Goal: Transaction & Acquisition: Purchase product/service

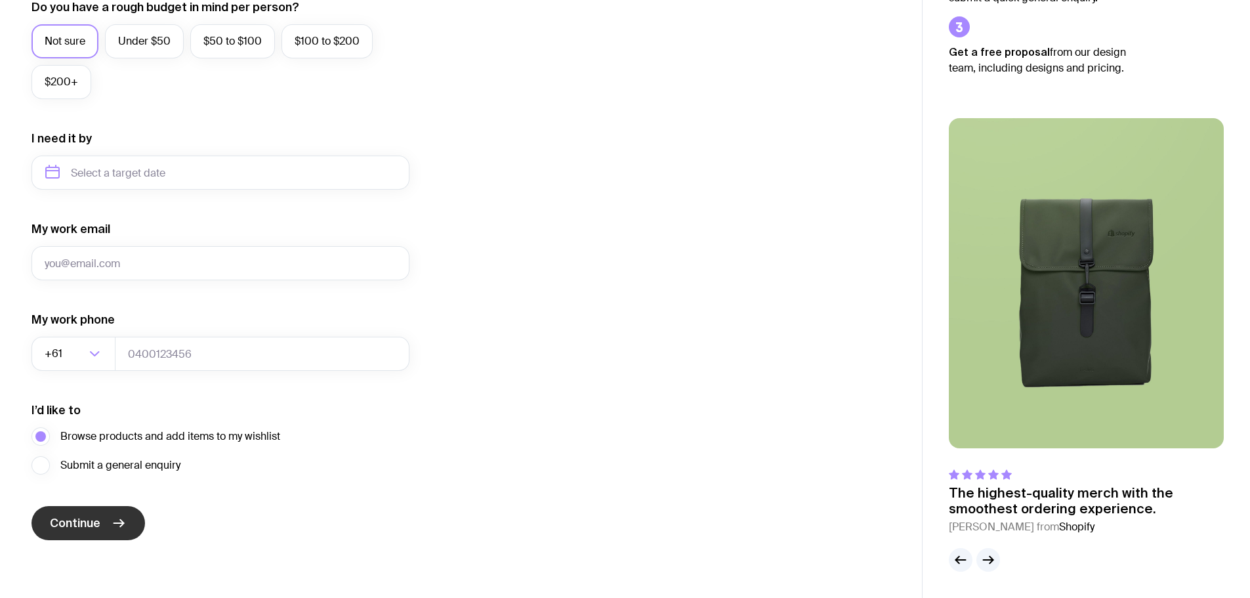
click at [103, 513] on button "Continue" at bounding box center [89, 523] width 114 height 34
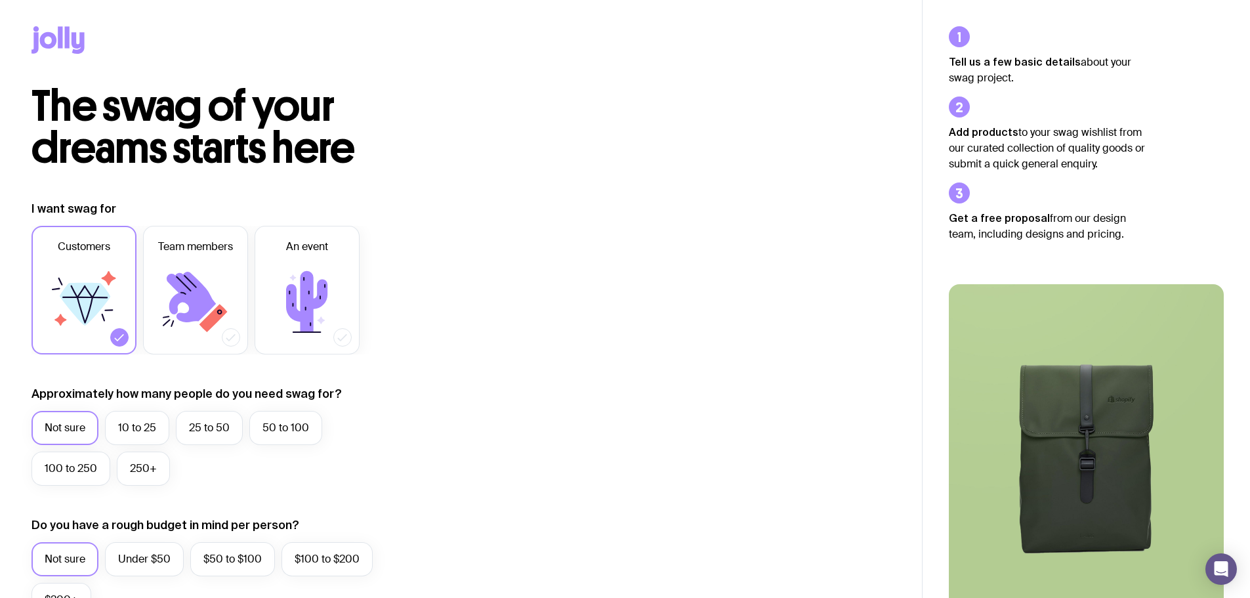
click at [48, 32] on icon at bounding box center [48, 40] width 17 height 16
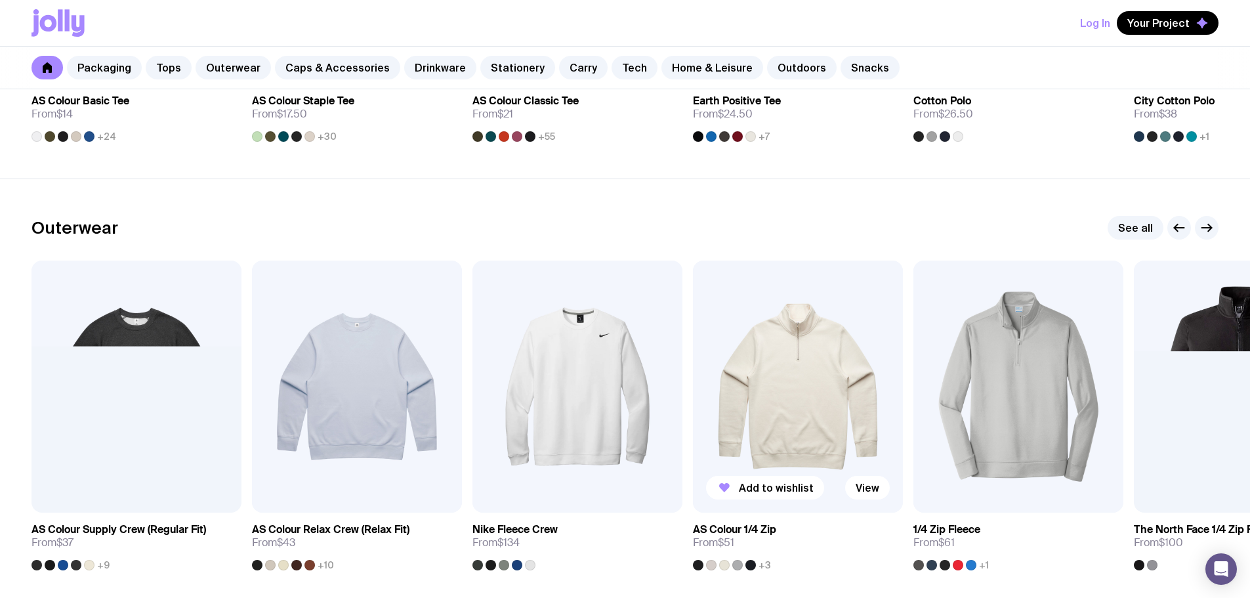
scroll to position [1022, 0]
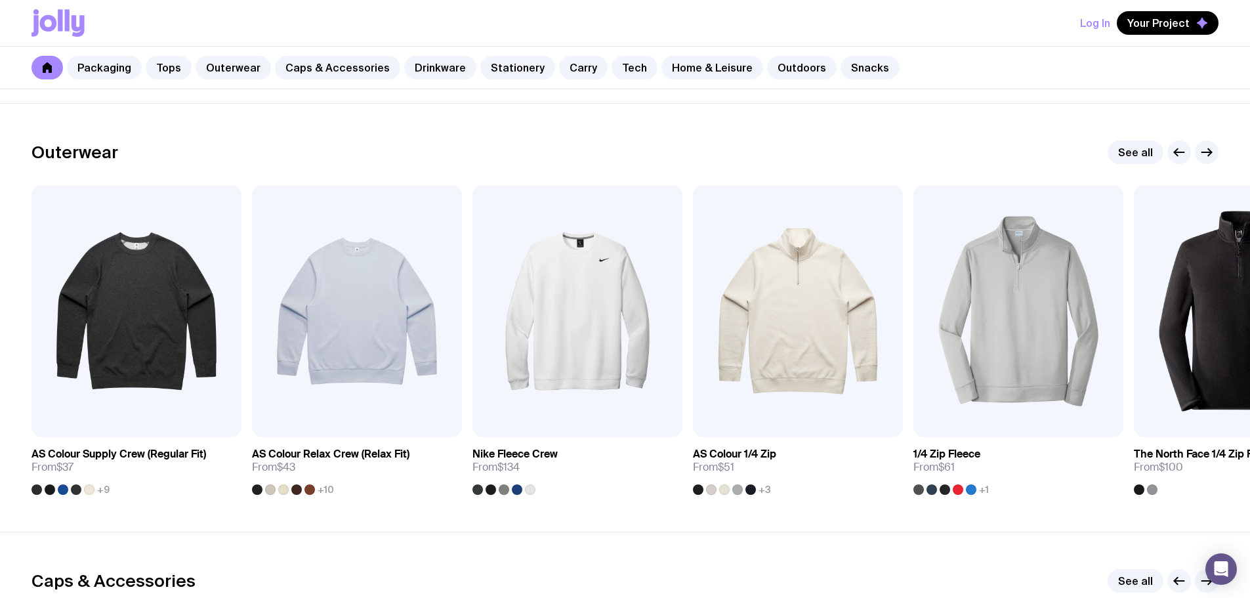
click at [1198, 579] on button "button" at bounding box center [1207, 581] width 24 height 24
click at [1200, 157] on icon "button" at bounding box center [1207, 152] width 16 height 16
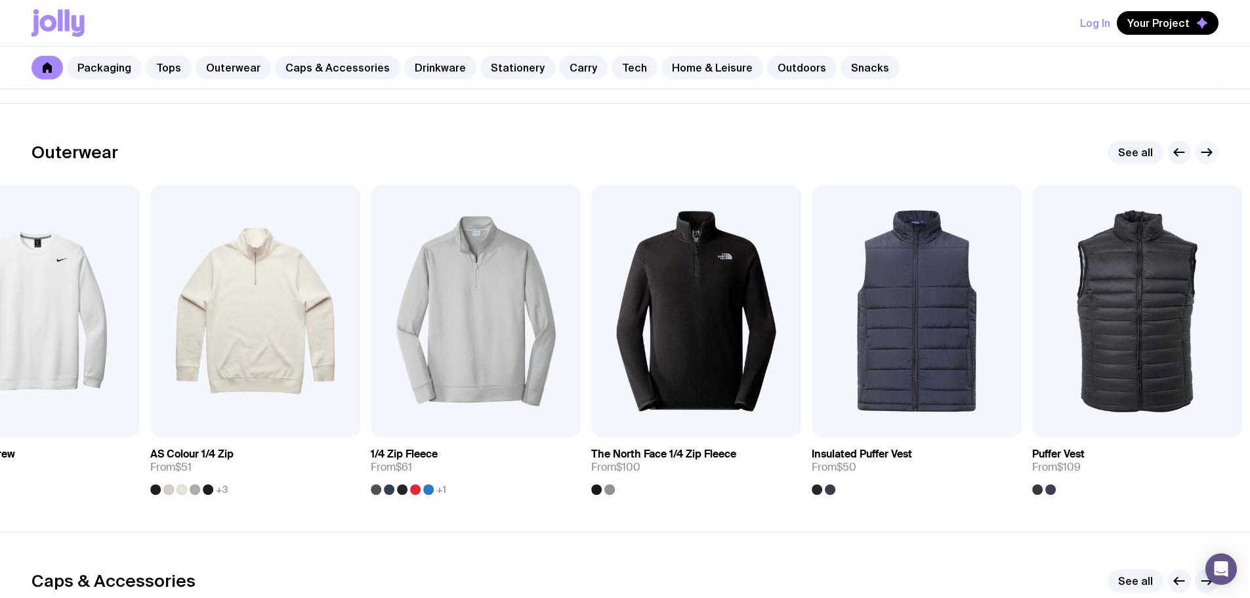
click at [1205, 156] on icon "button" at bounding box center [1207, 152] width 16 height 16
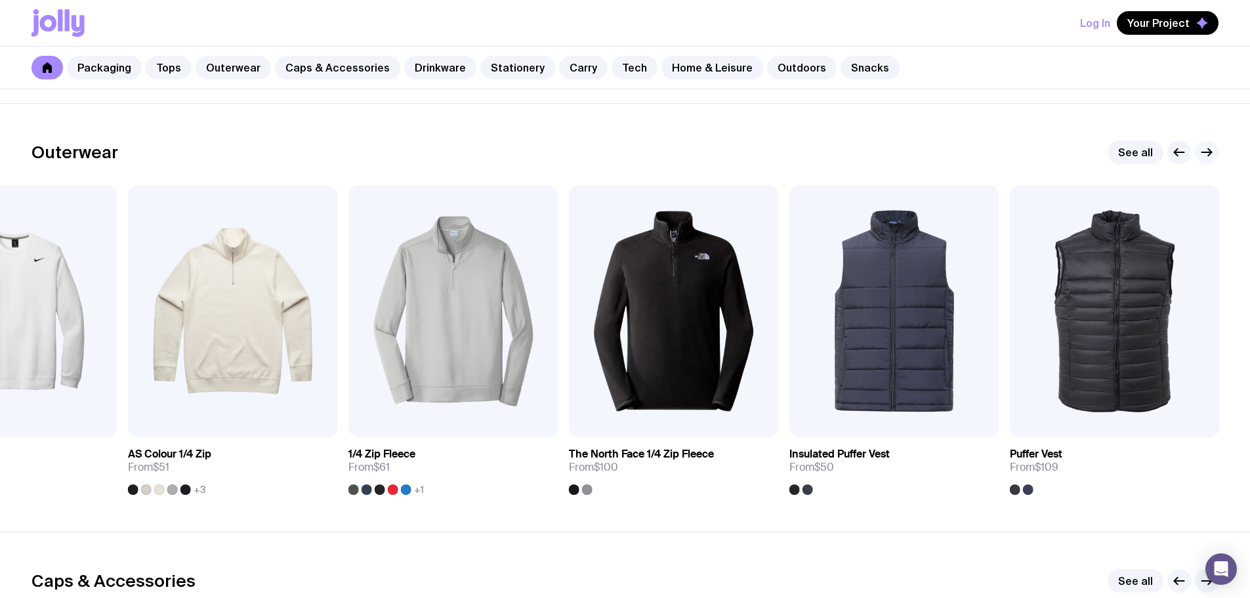
click at [1205, 156] on icon "button" at bounding box center [1207, 152] width 16 height 16
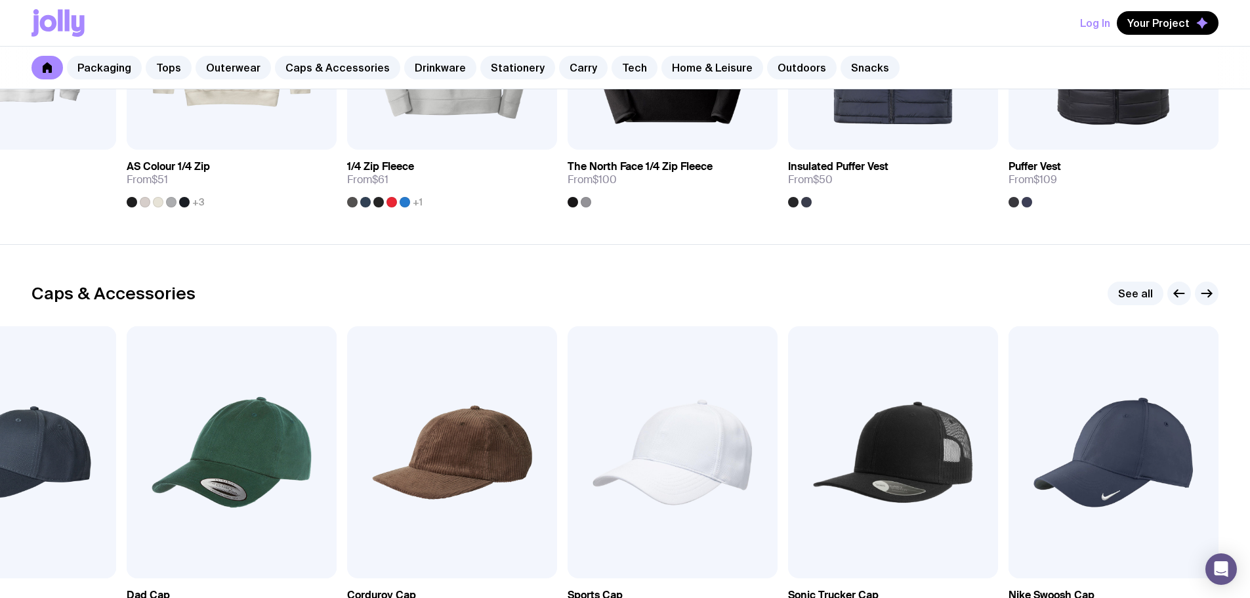
scroll to position [1350, 0]
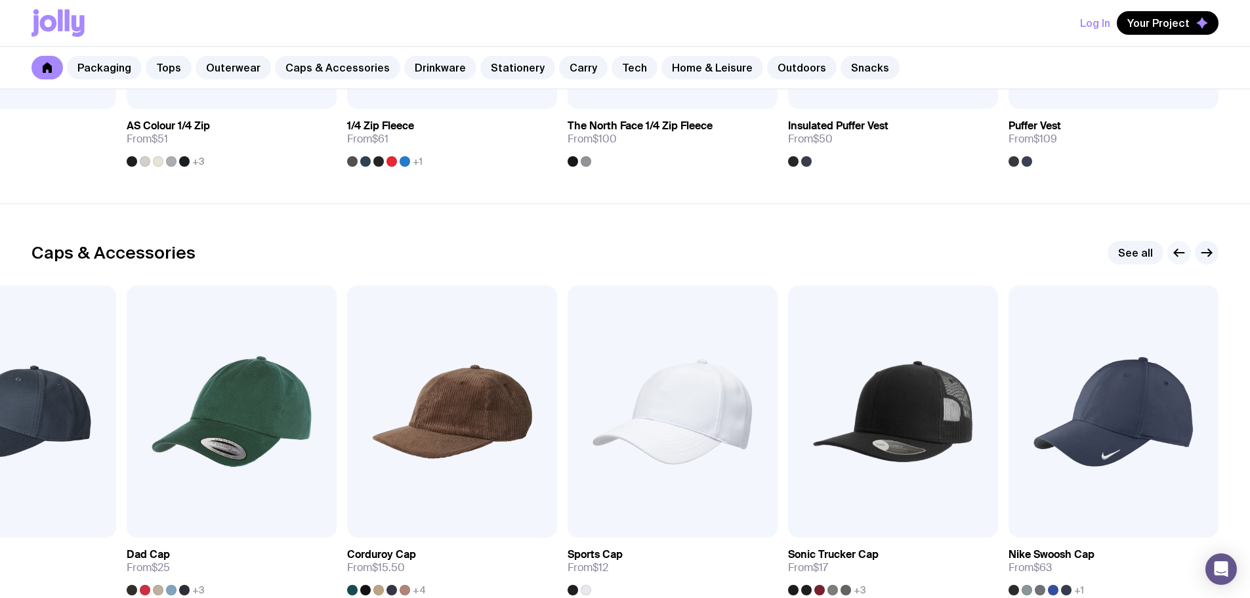
click at [1179, 249] on icon "button" at bounding box center [1180, 253] width 16 height 16
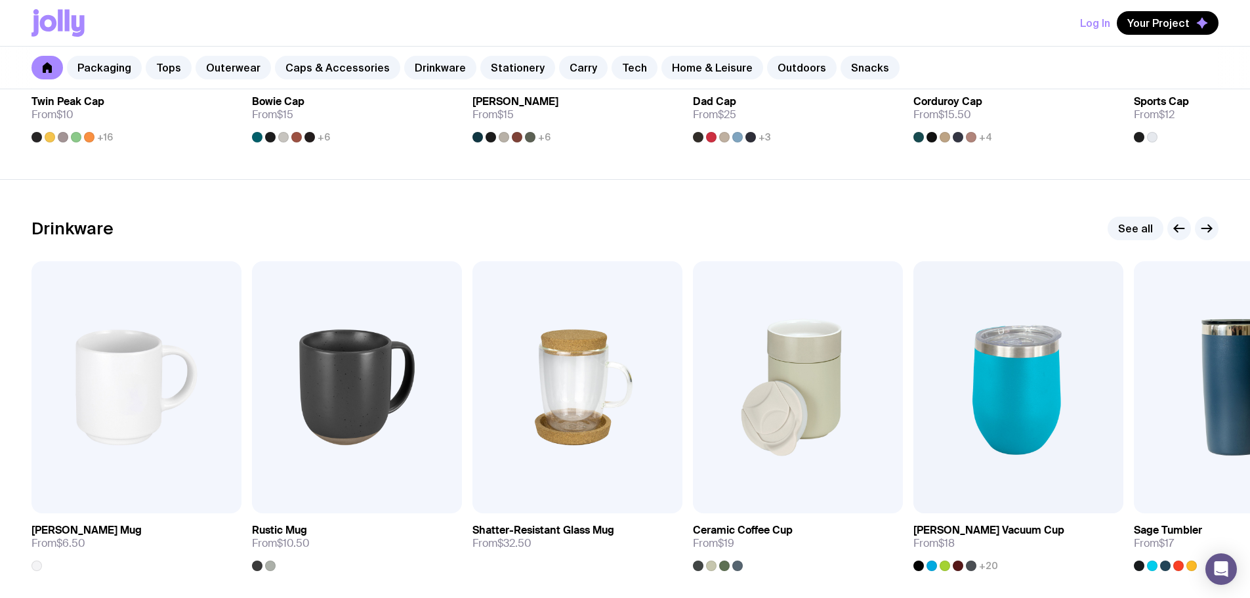
scroll to position [1875, 0]
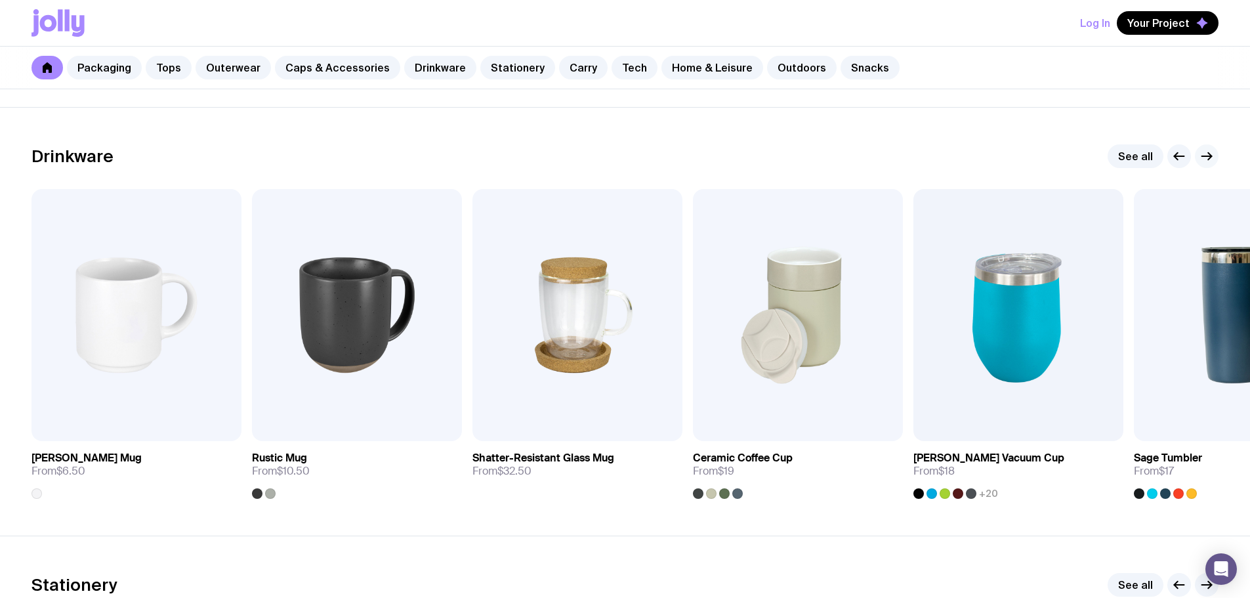
click at [1208, 152] on icon "button" at bounding box center [1207, 156] width 16 height 16
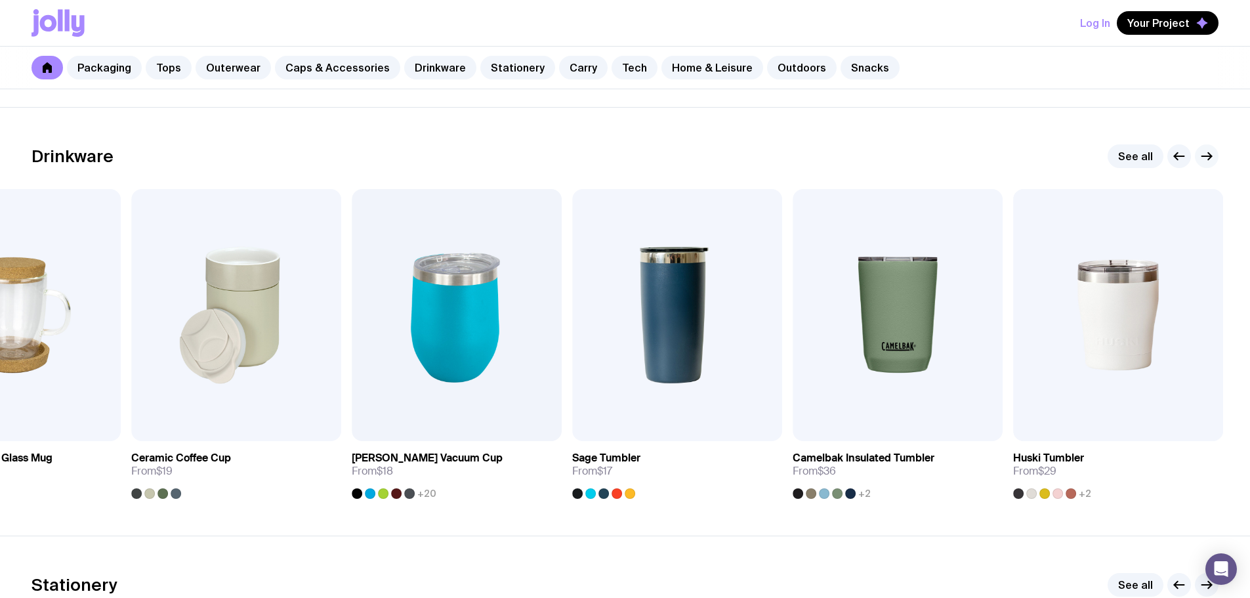
click at [1208, 152] on icon "button" at bounding box center [1207, 156] width 16 height 16
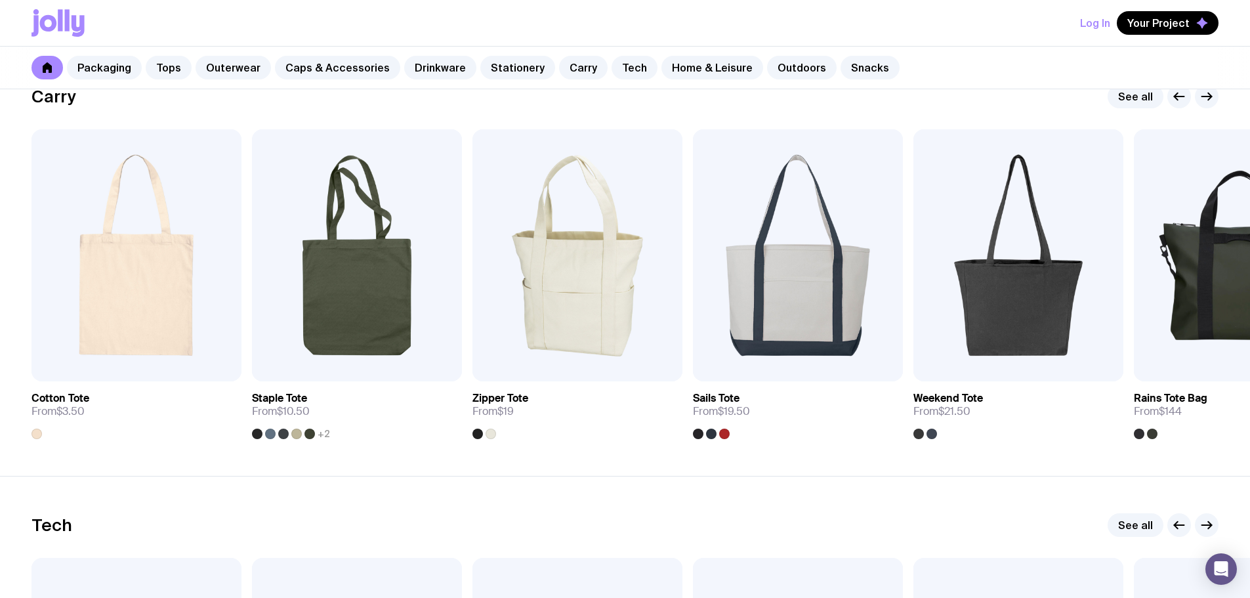
scroll to position [2794, 0]
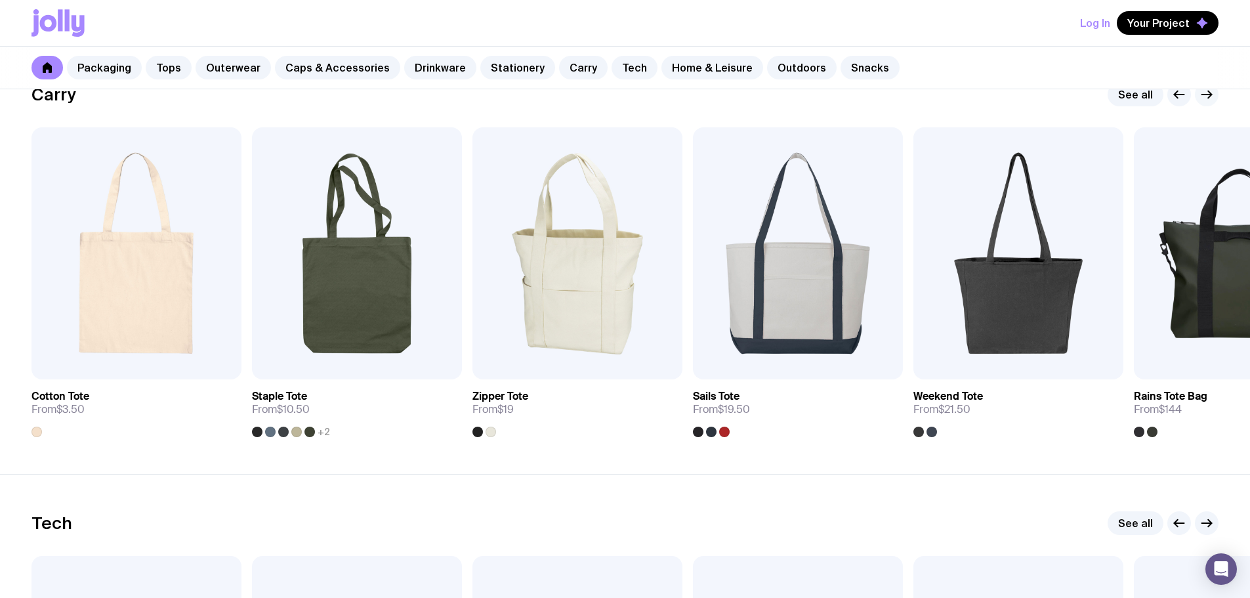
click at [1208, 99] on icon "button" at bounding box center [1207, 95] width 16 height 16
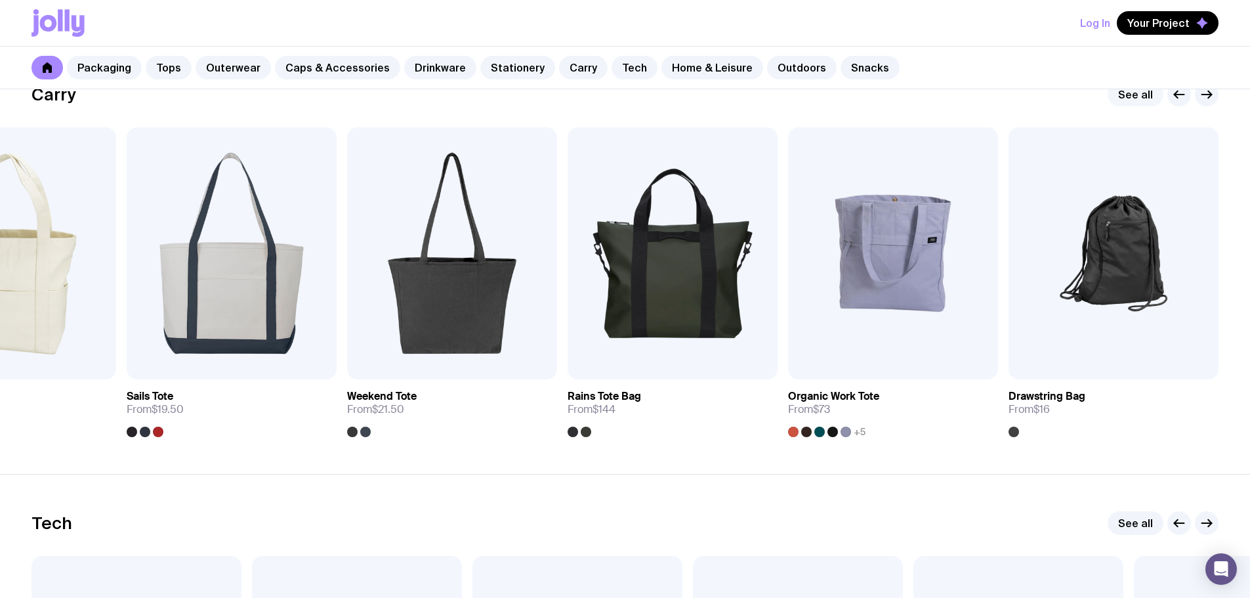
click at [1155, 98] on link "See all" at bounding box center [1136, 95] width 56 height 24
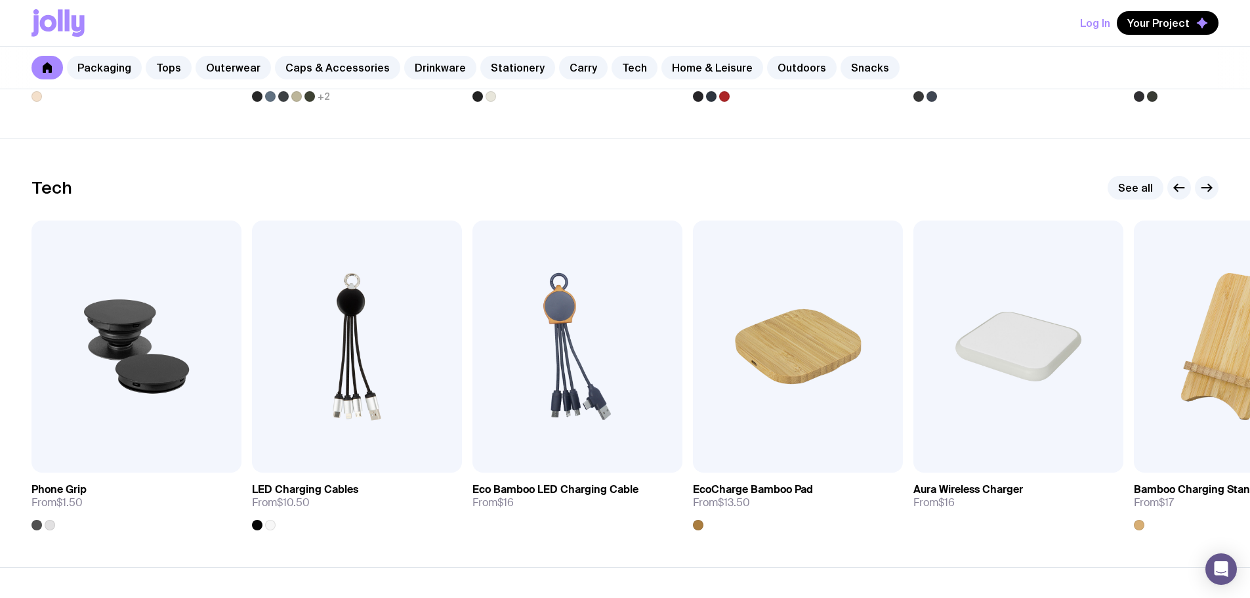
scroll to position [3198, 0]
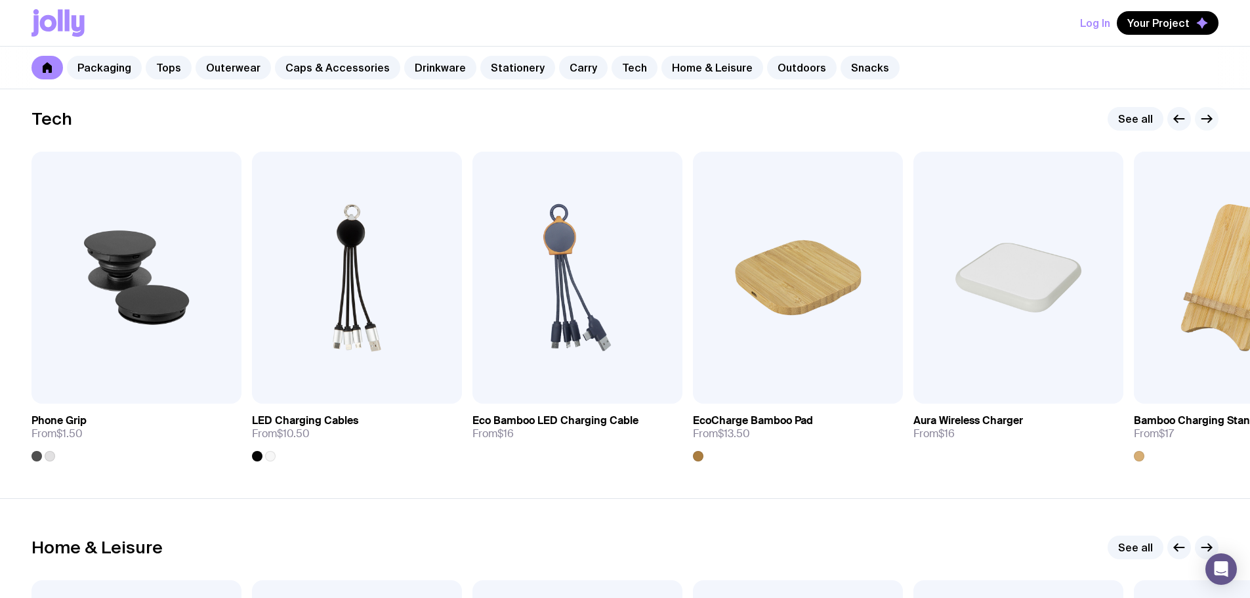
click at [1204, 117] on icon "button" at bounding box center [1207, 119] width 16 height 16
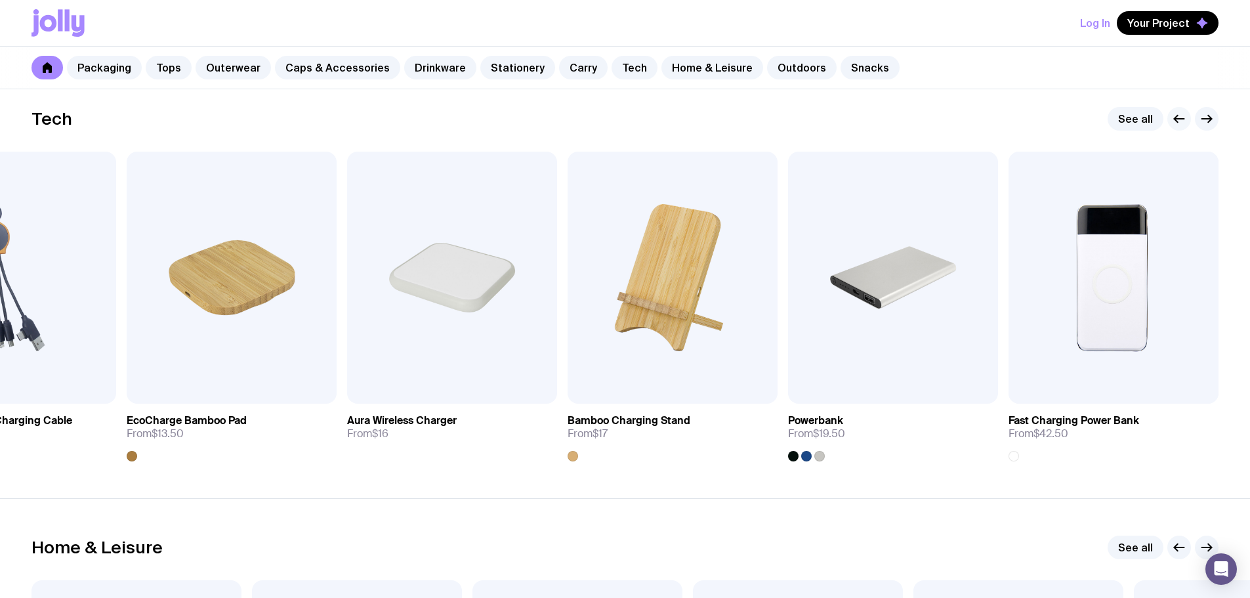
click at [1177, 120] on icon "button" at bounding box center [1180, 119] width 16 height 16
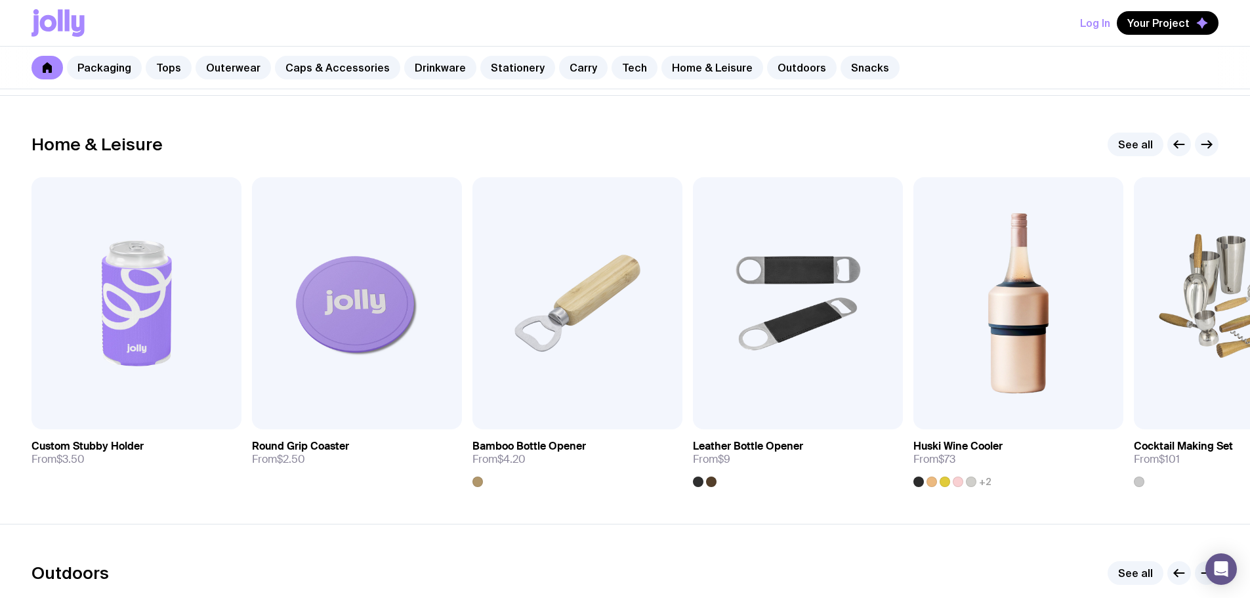
scroll to position [3592, 0]
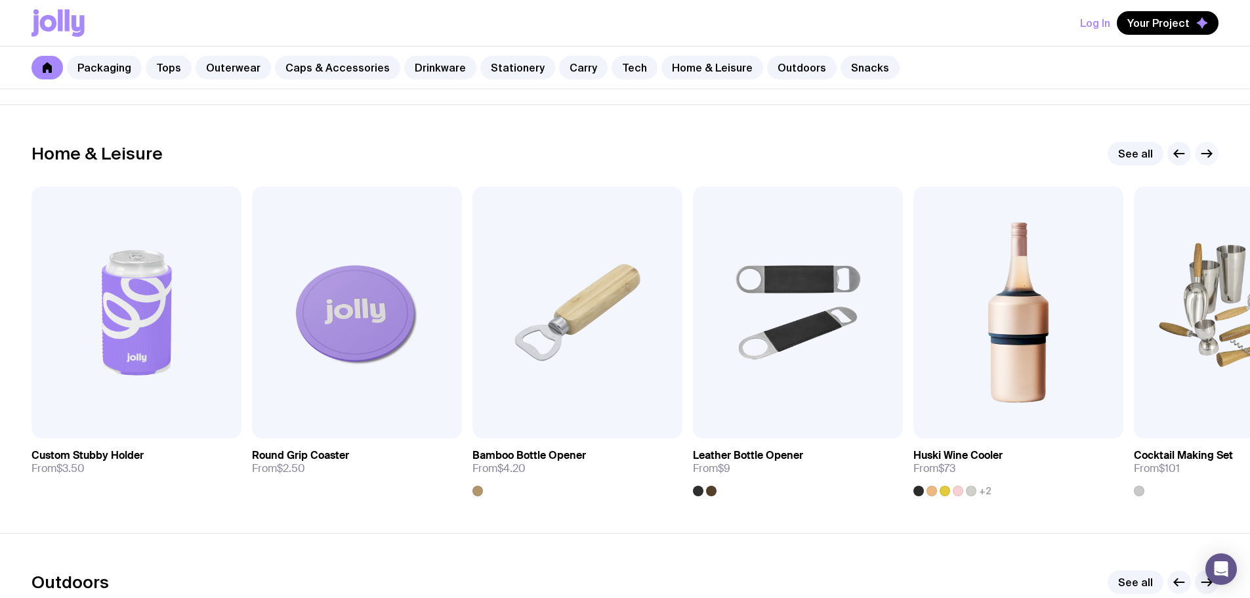
click at [1208, 152] on icon "button" at bounding box center [1207, 154] width 16 height 16
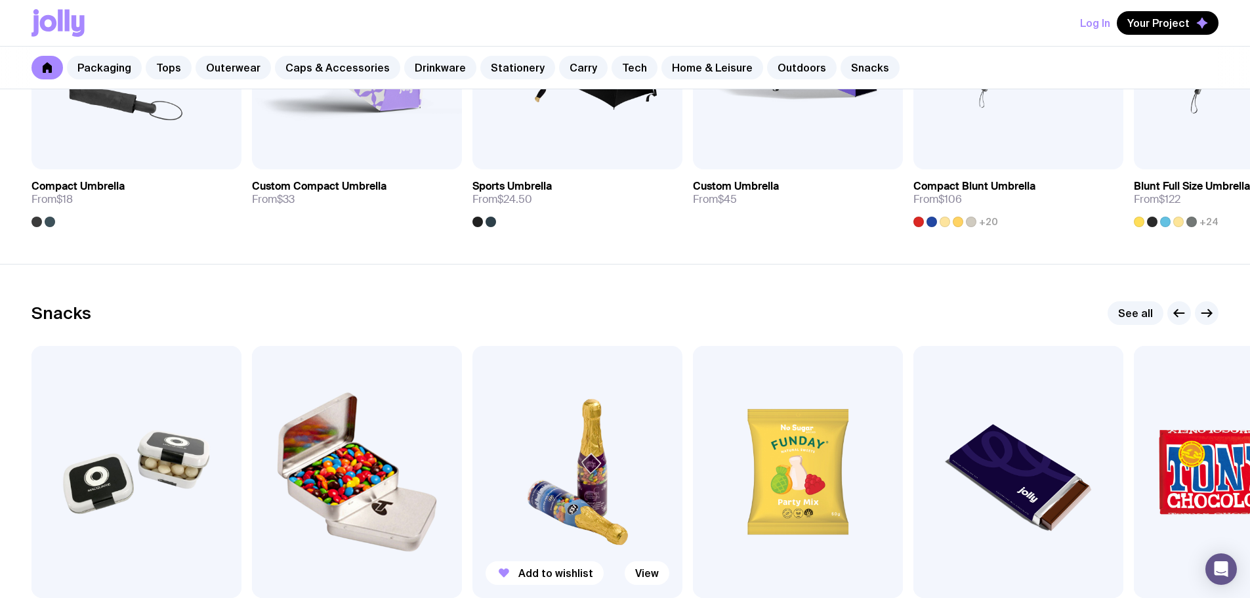
scroll to position [4445, 0]
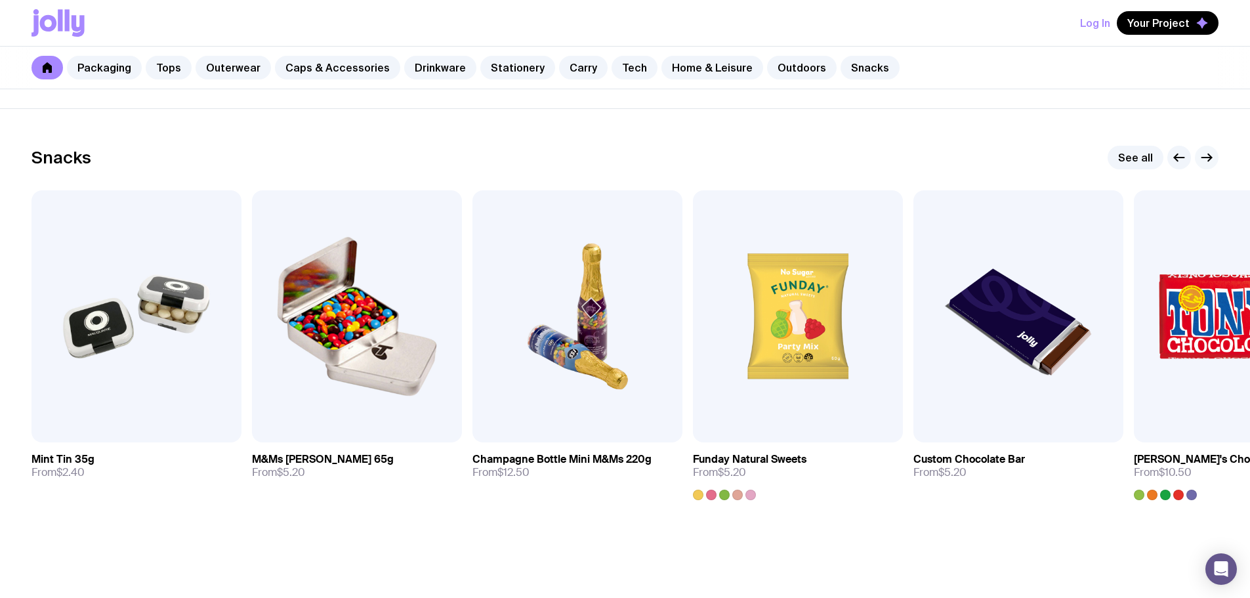
click at [1208, 154] on icon "button" at bounding box center [1207, 158] width 16 height 16
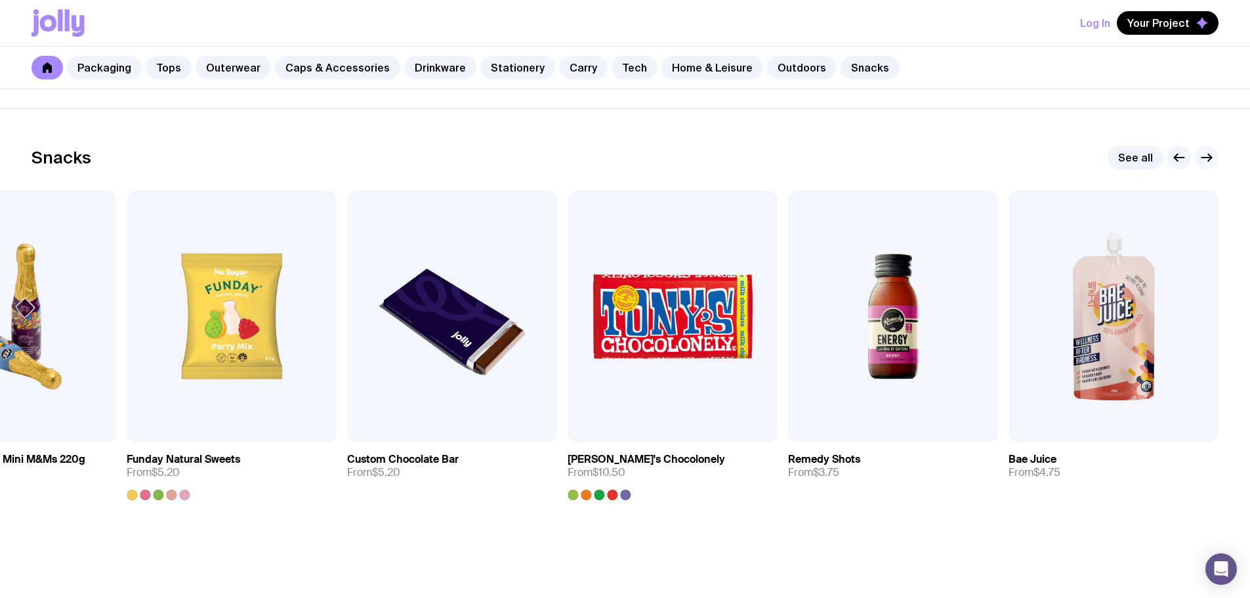
click at [1208, 154] on icon "button" at bounding box center [1207, 158] width 16 height 16
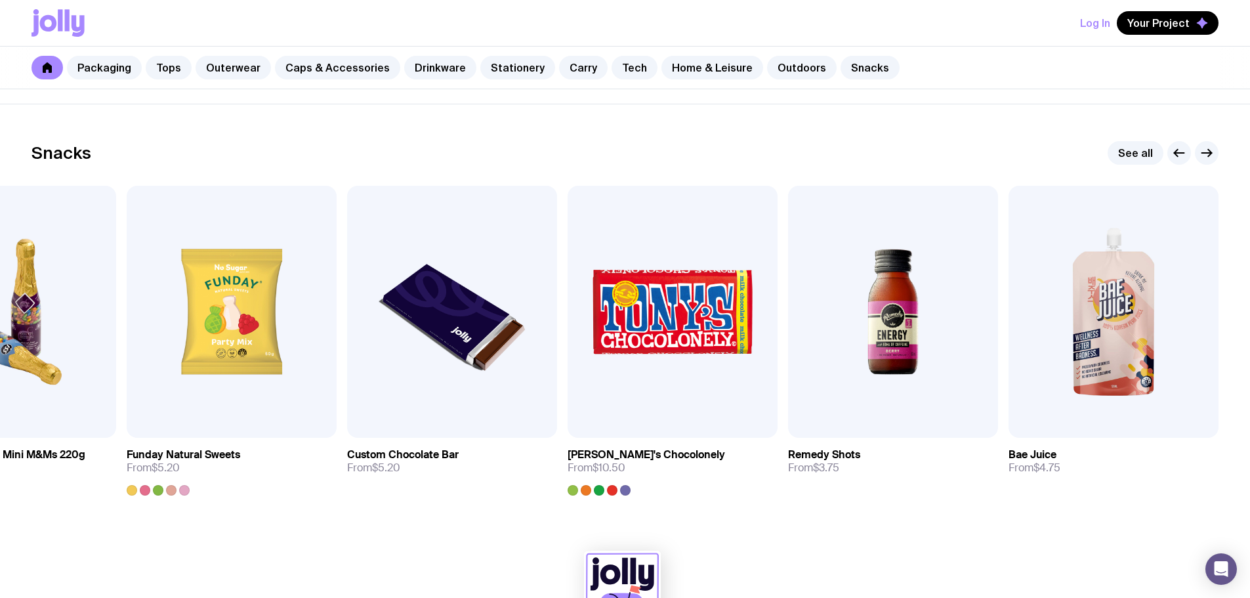
scroll to position [4397, 0]
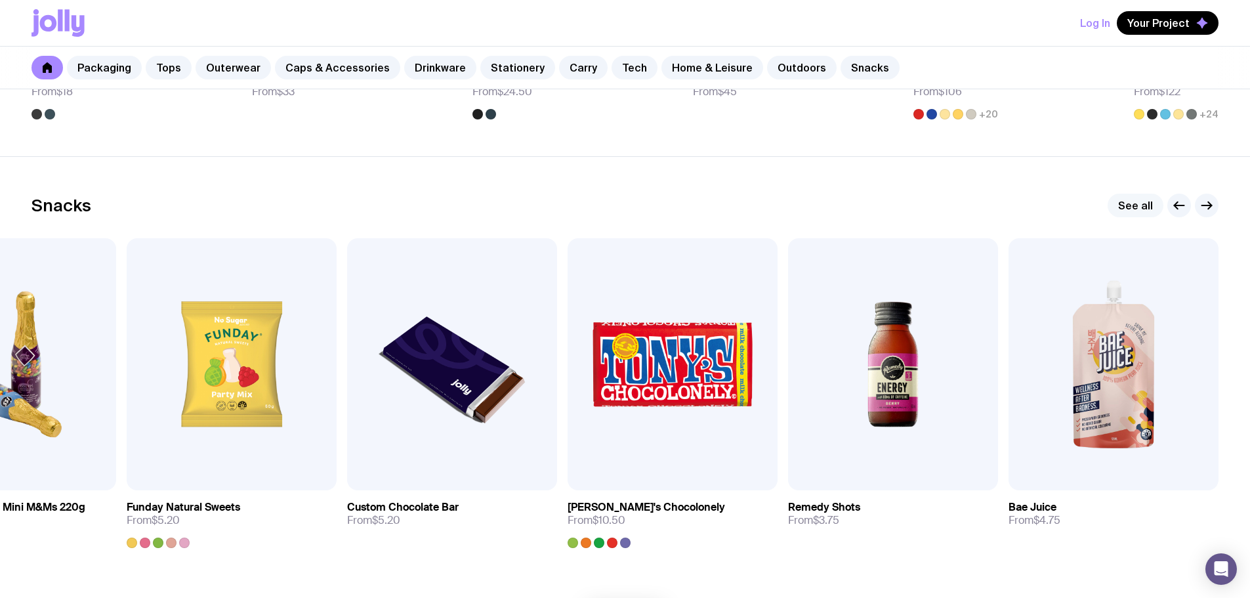
click at [1131, 194] on link "See all" at bounding box center [1136, 206] width 56 height 24
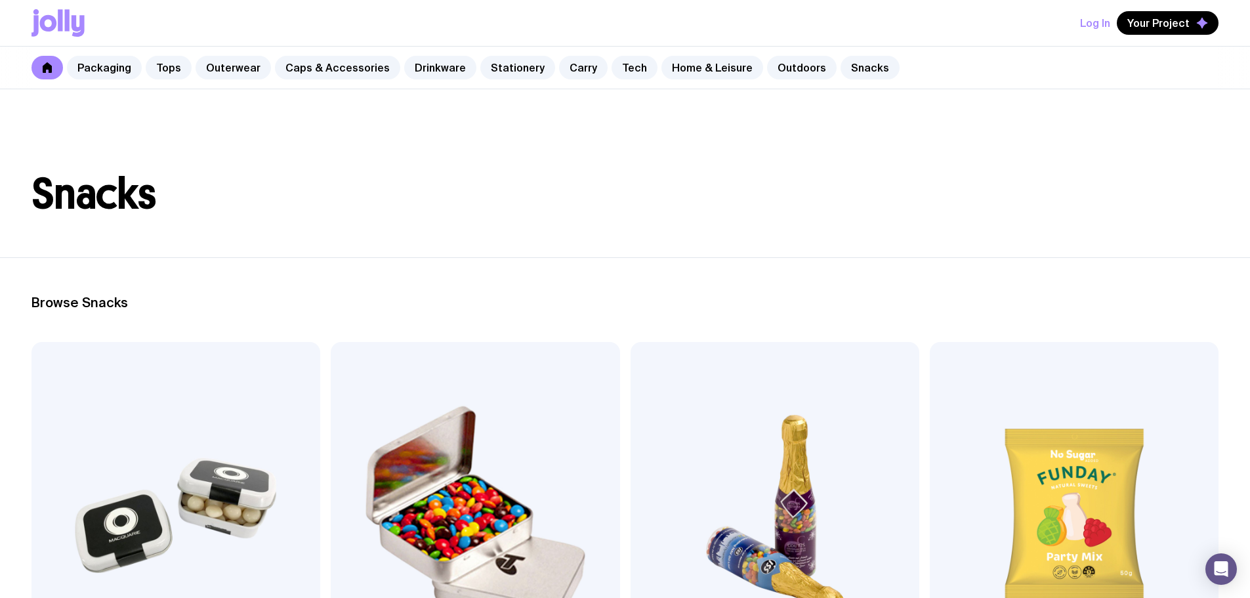
scroll to position [582, 0]
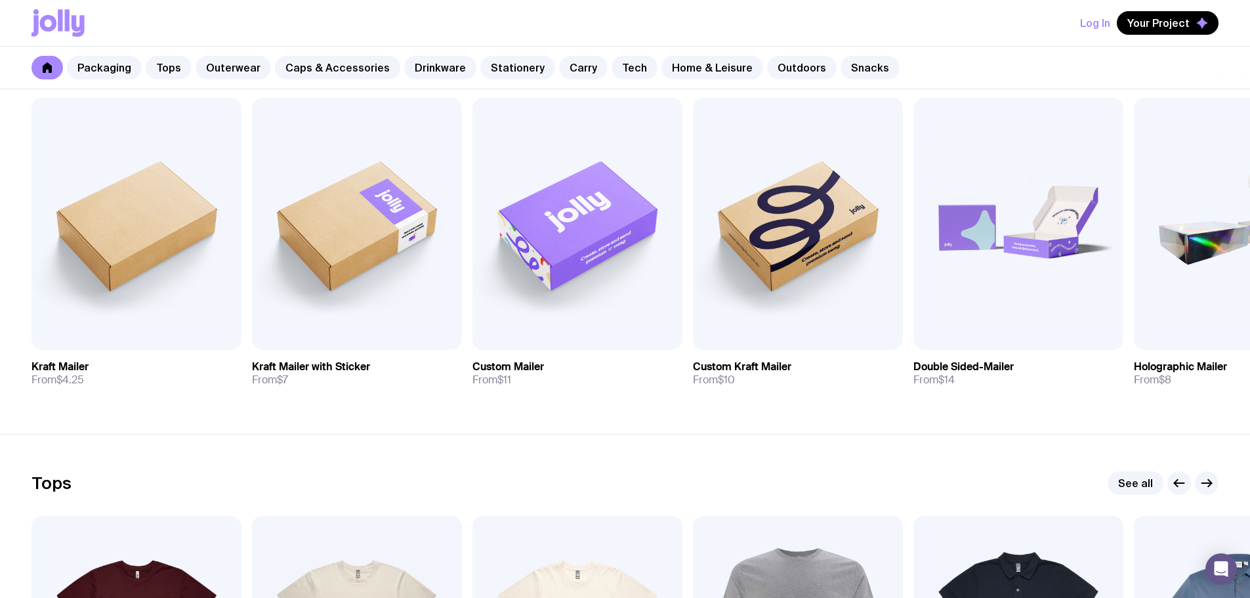
scroll to position [591, 0]
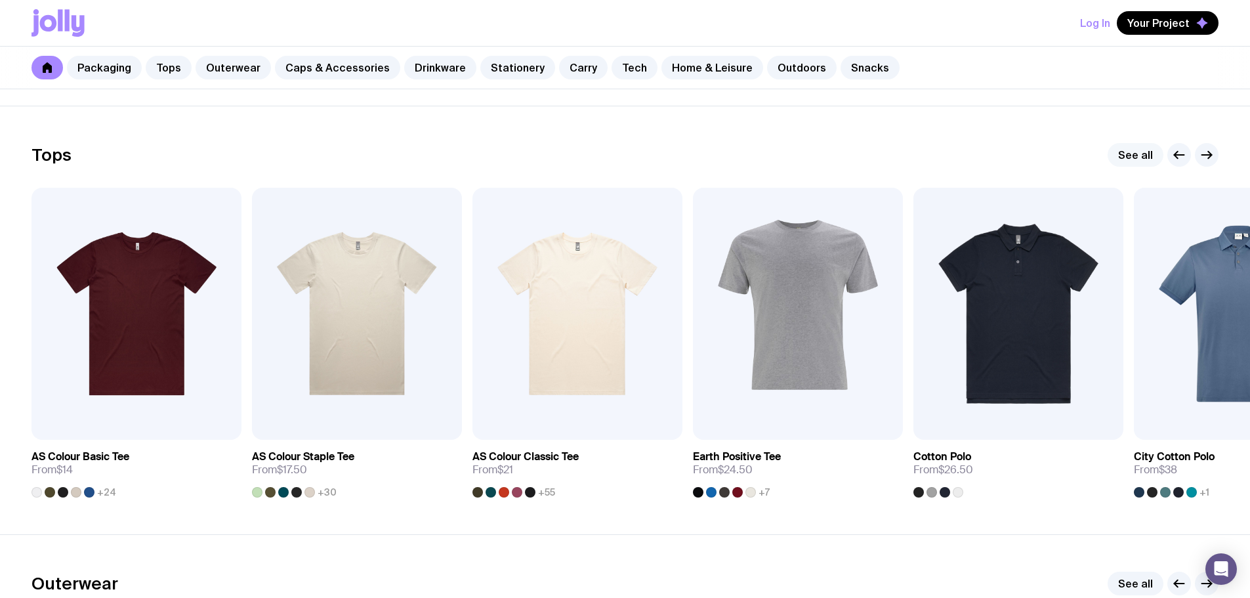
click at [1141, 154] on link "See all" at bounding box center [1136, 155] width 56 height 24
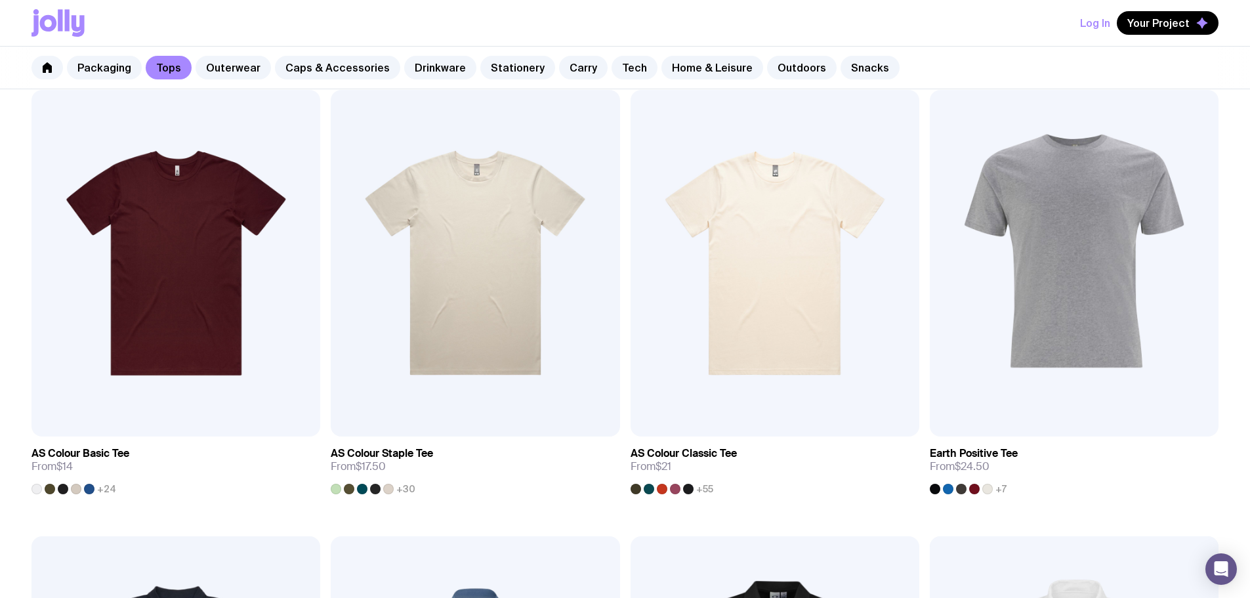
scroll to position [197, 0]
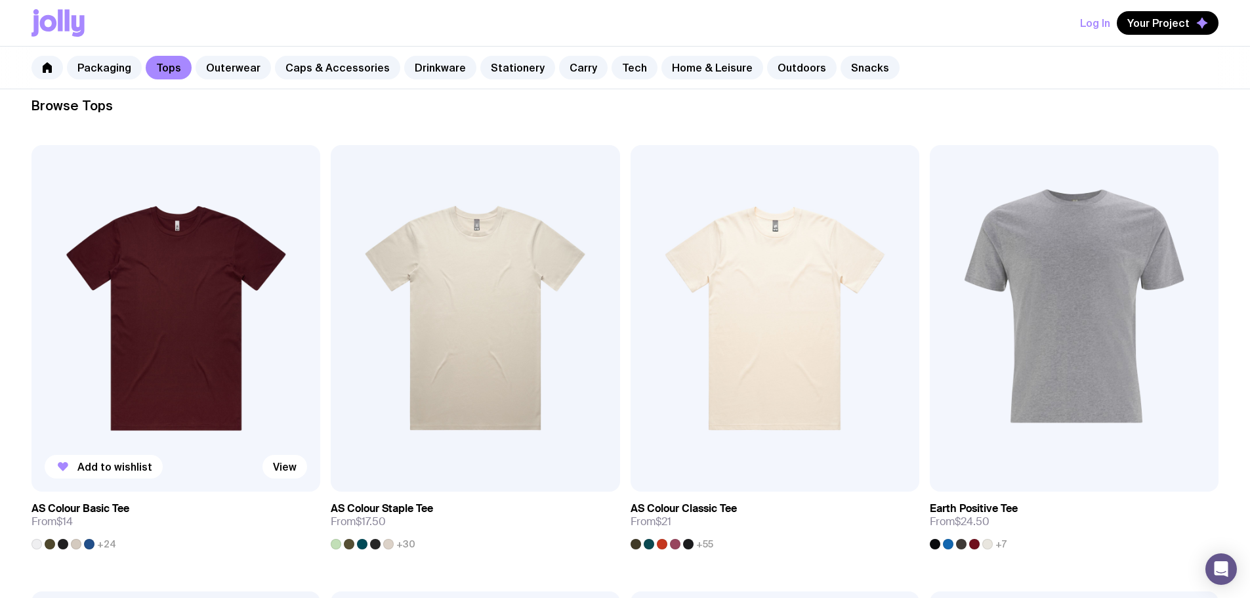
click at [124, 252] on img at bounding box center [176, 318] width 289 height 347
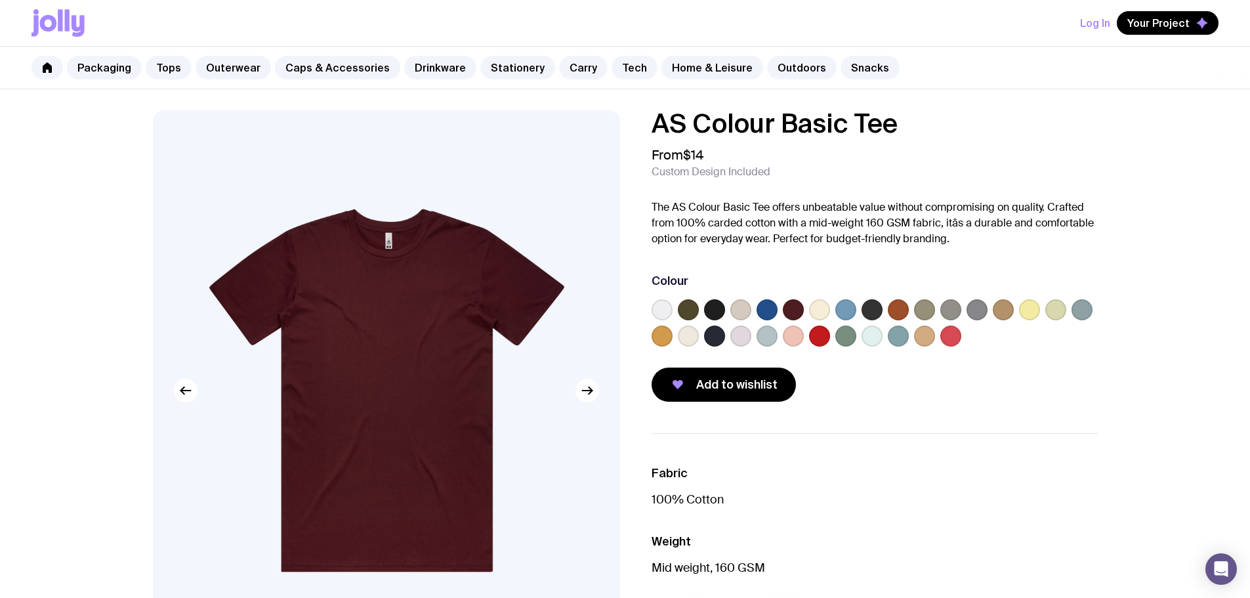
click at [660, 309] on label at bounding box center [662, 309] width 21 height 21
click at [0, 0] on input "radio" at bounding box center [0, 0] width 0 height 0
